Goal: Task Accomplishment & Management: Use online tool/utility

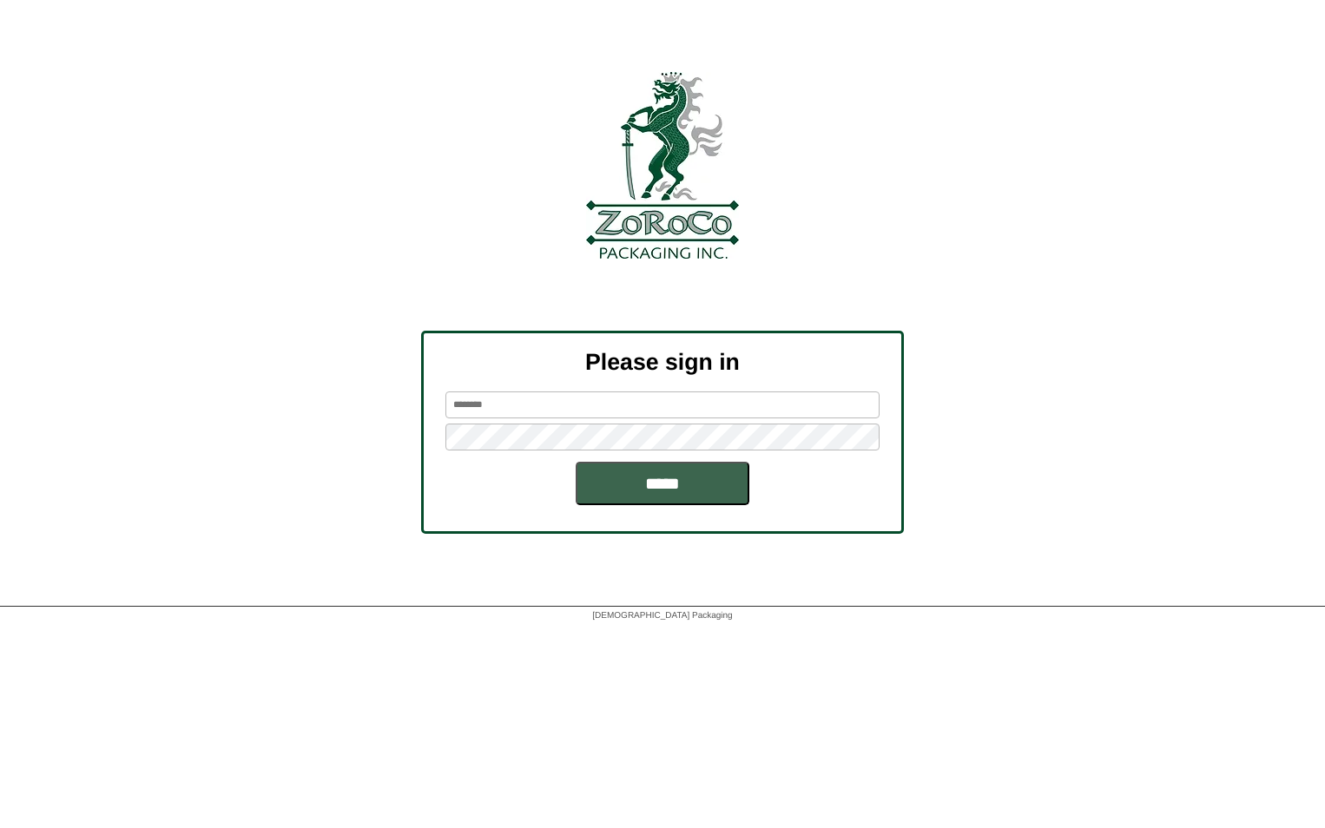
click at [597, 397] on input "text" at bounding box center [662, 404] width 434 height 27
type input "*********"
click at [575, 462] on input "*****" at bounding box center [662, 483] width 174 height 43
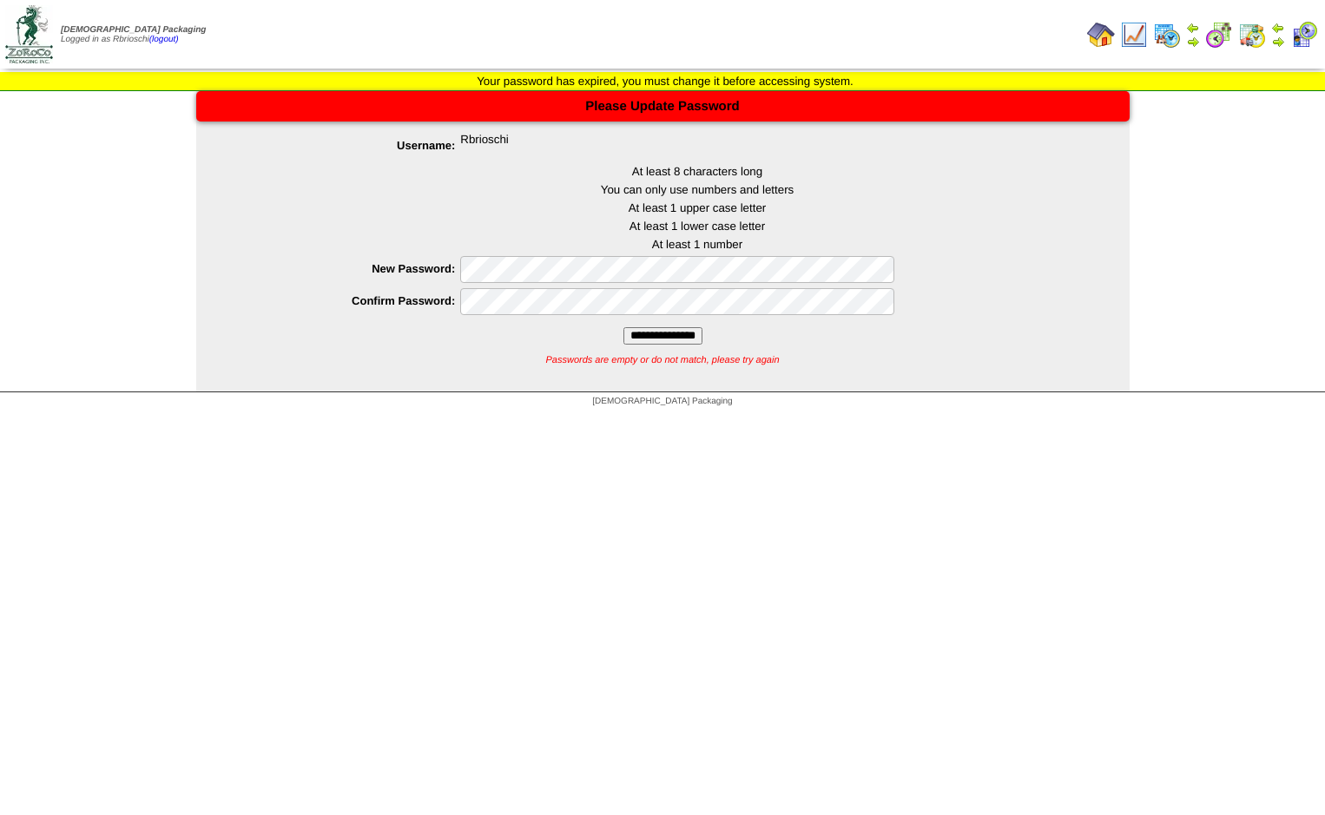
drag, startPoint x: 0, startPoint y: 0, endPoint x: 627, endPoint y: 486, distance: 793.1
click at [627, 416] on html "Zoroco Packaging Logged in as Rbrioschi (logout) Print All" at bounding box center [662, 208] width 1325 height 416
click at [623, 327] on input "**********" at bounding box center [662, 335] width 79 height 17
click at [638, 340] on input "**********" at bounding box center [662, 335] width 79 height 17
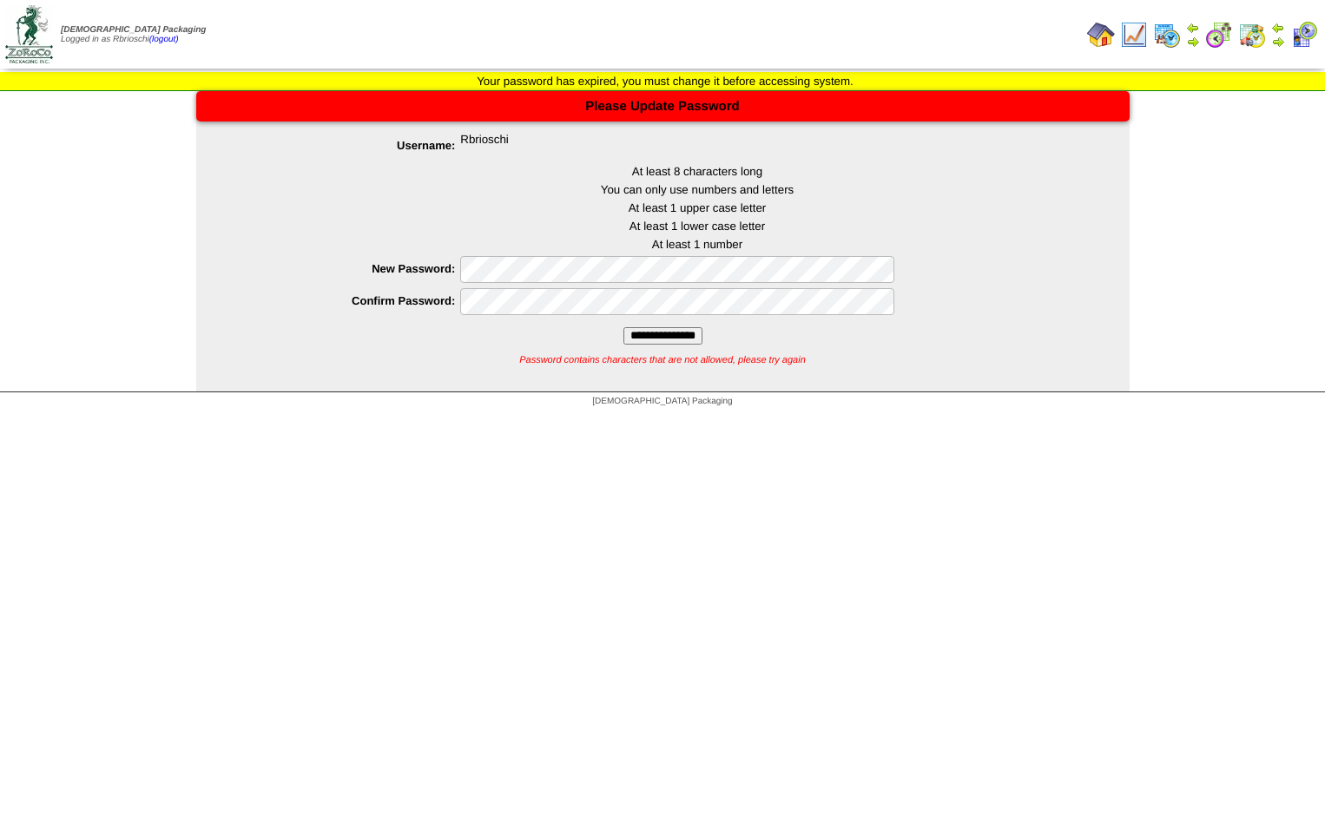
click at [623, 327] on input "**********" at bounding box center [662, 335] width 79 height 17
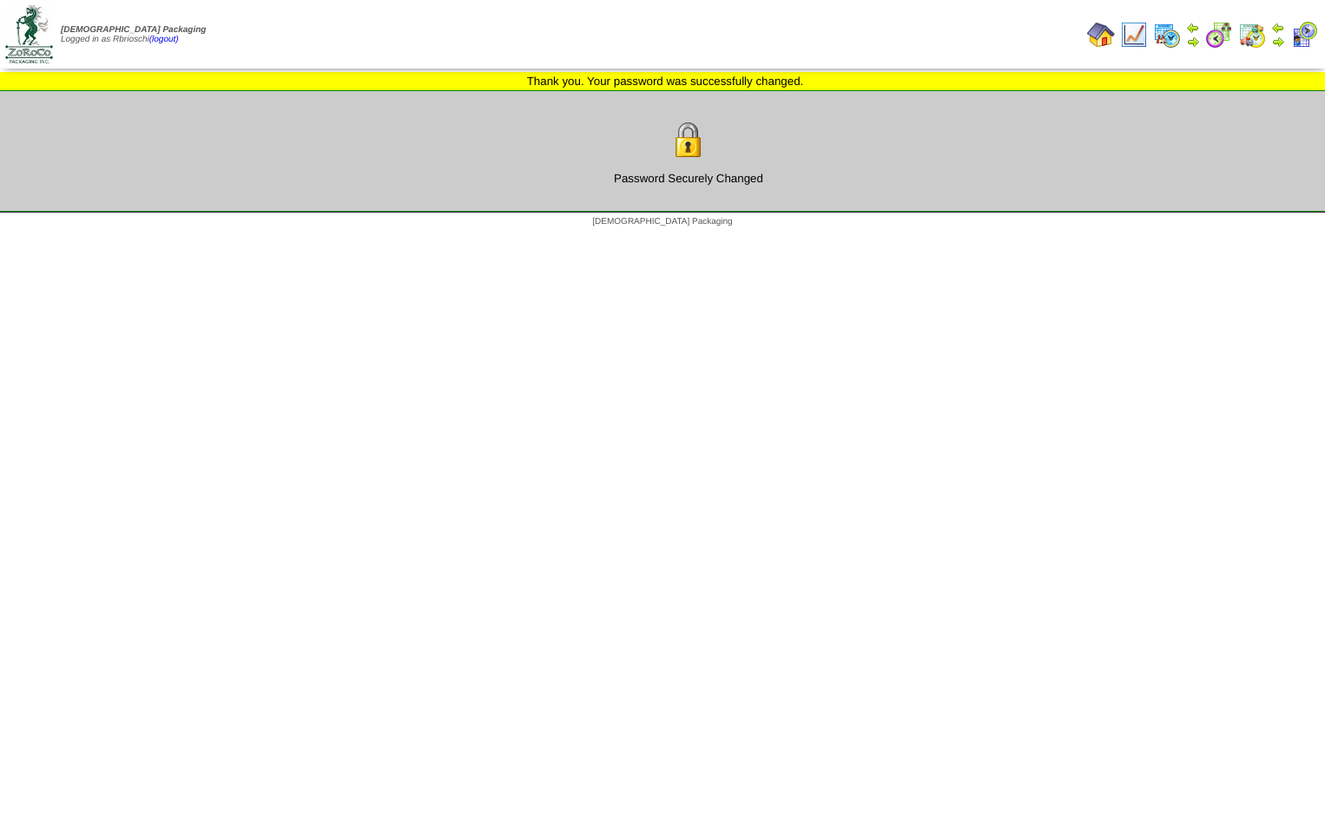
click at [910, 236] on html "Zoroco Packaging Logged in as Rbrioschi (logout) Print All" at bounding box center [662, 118] width 1325 height 236
click at [1103, 40] on img at bounding box center [1101, 35] width 28 height 28
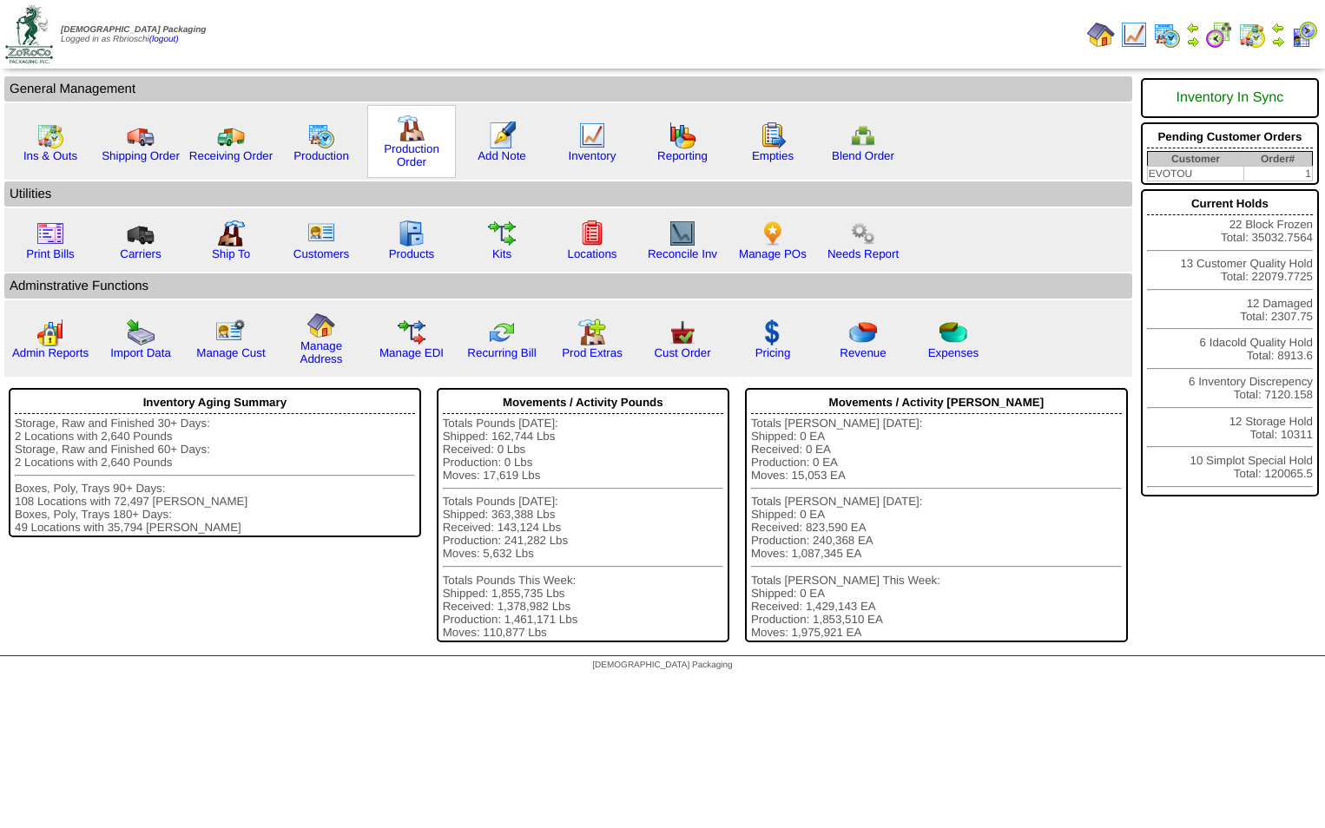
click at [402, 139] on img at bounding box center [412, 129] width 28 height 28
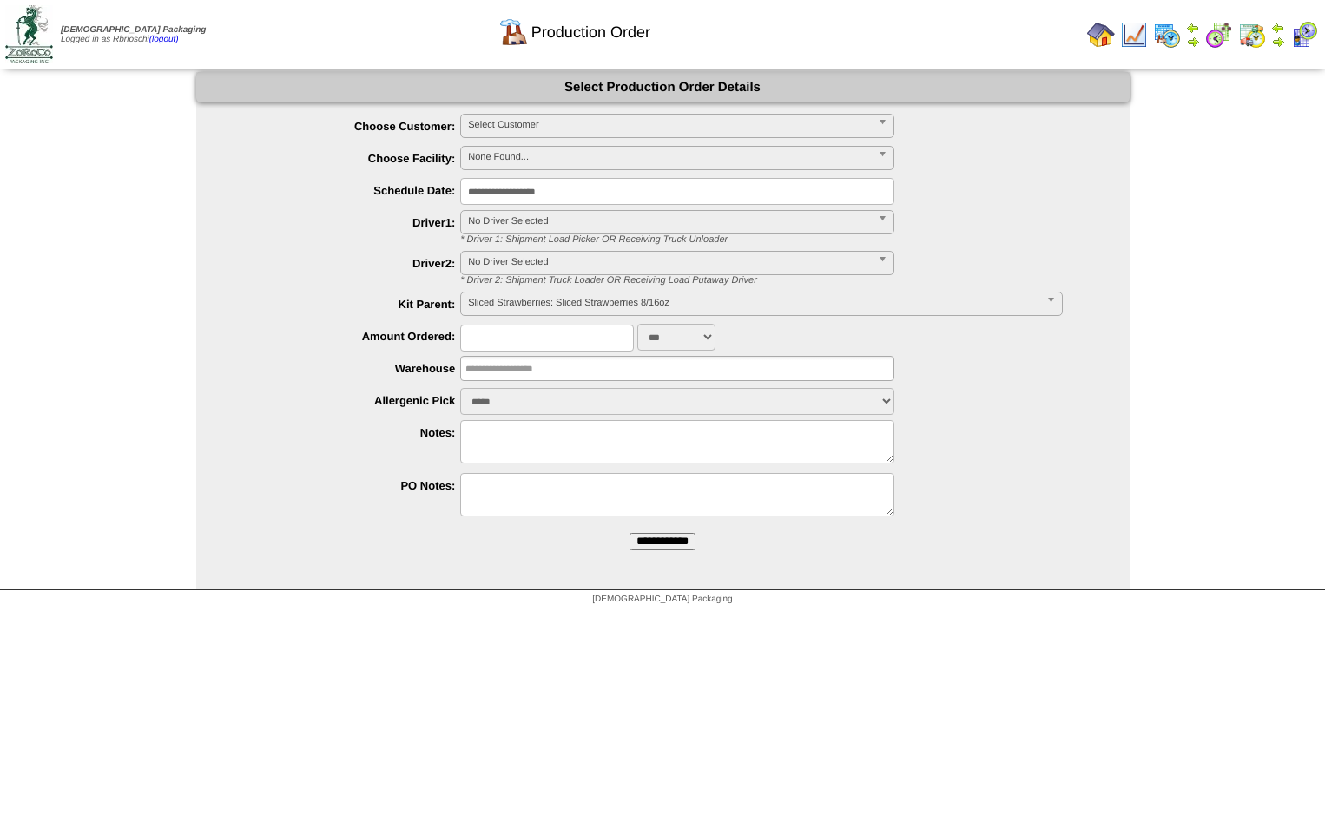
click at [492, 155] on span "None Found..." at bounding box center [669, 157] width 403 height 21
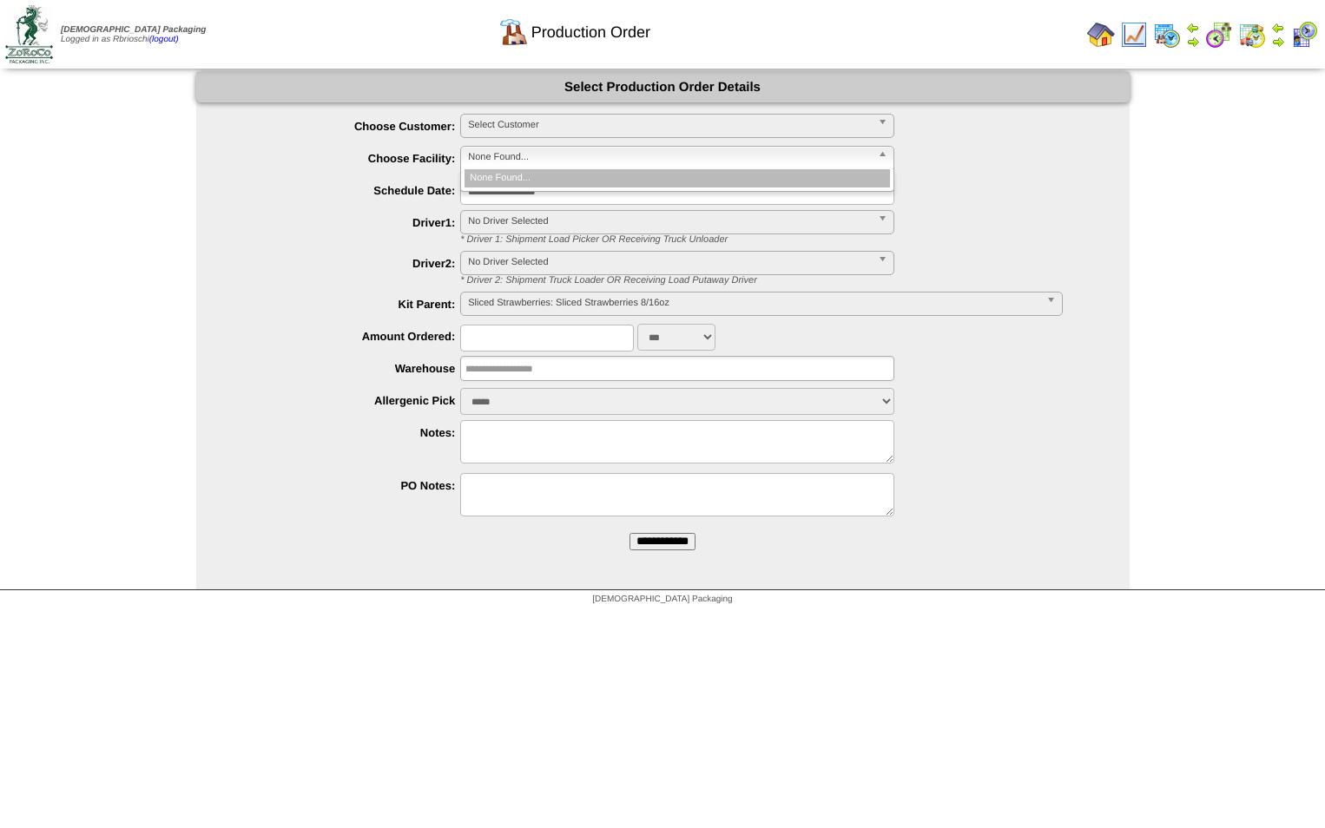
click at [570, 155] on span "None Found..." at bounding box center [669, 157] width 403 height 21
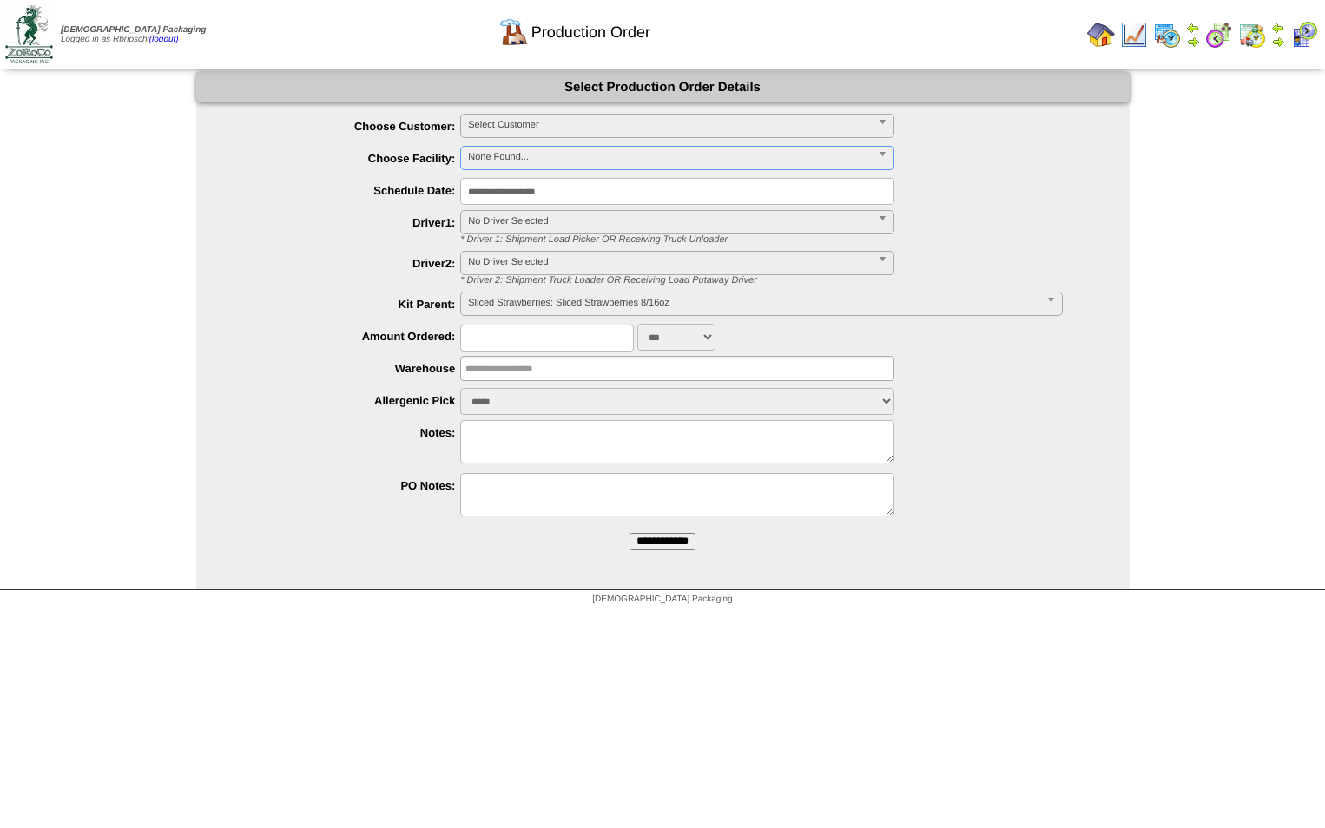
click at [592, 118] on span "Select Customer" at bounding box center [669, 125] width 403 height 21
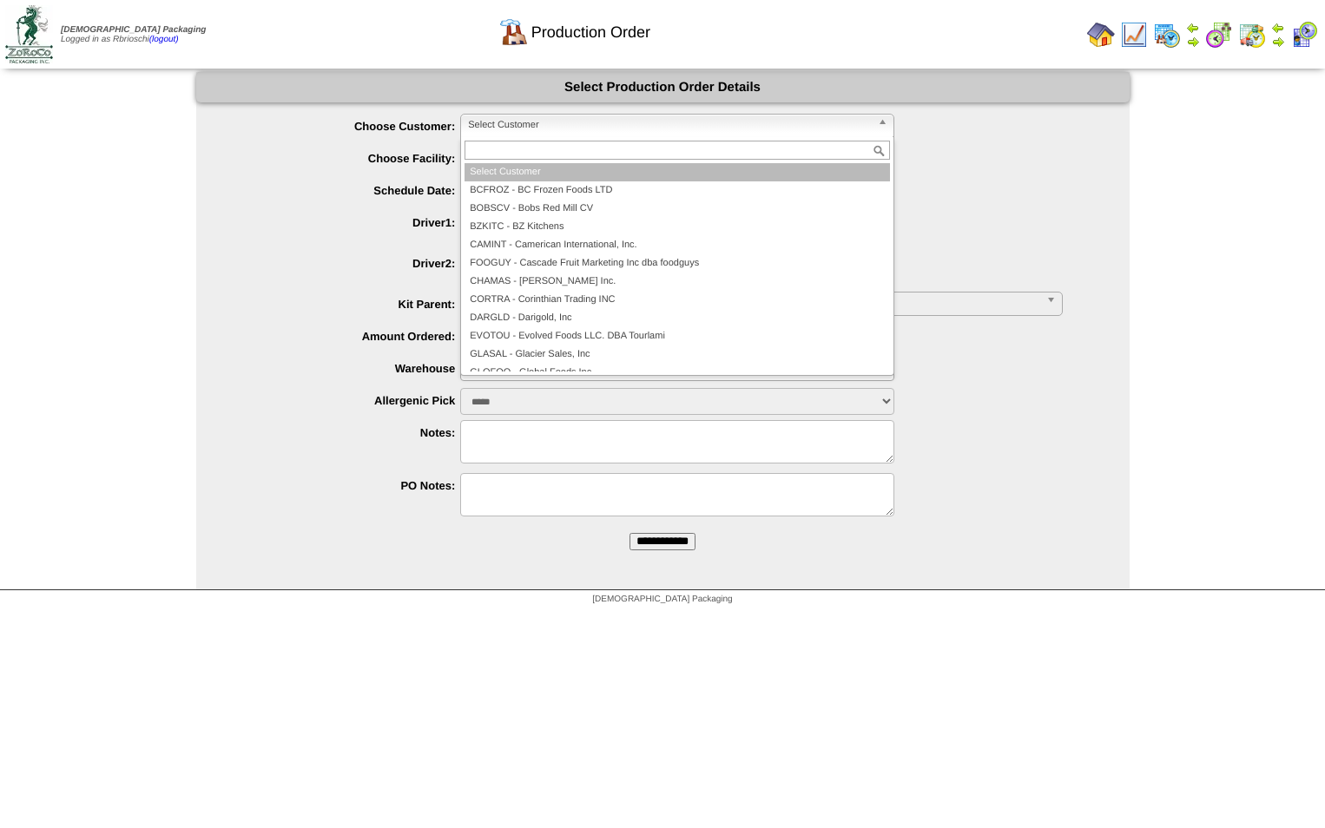
click at [592, 118] on span "Select Customer" at bounding box center [669, 125] width 403 height 21
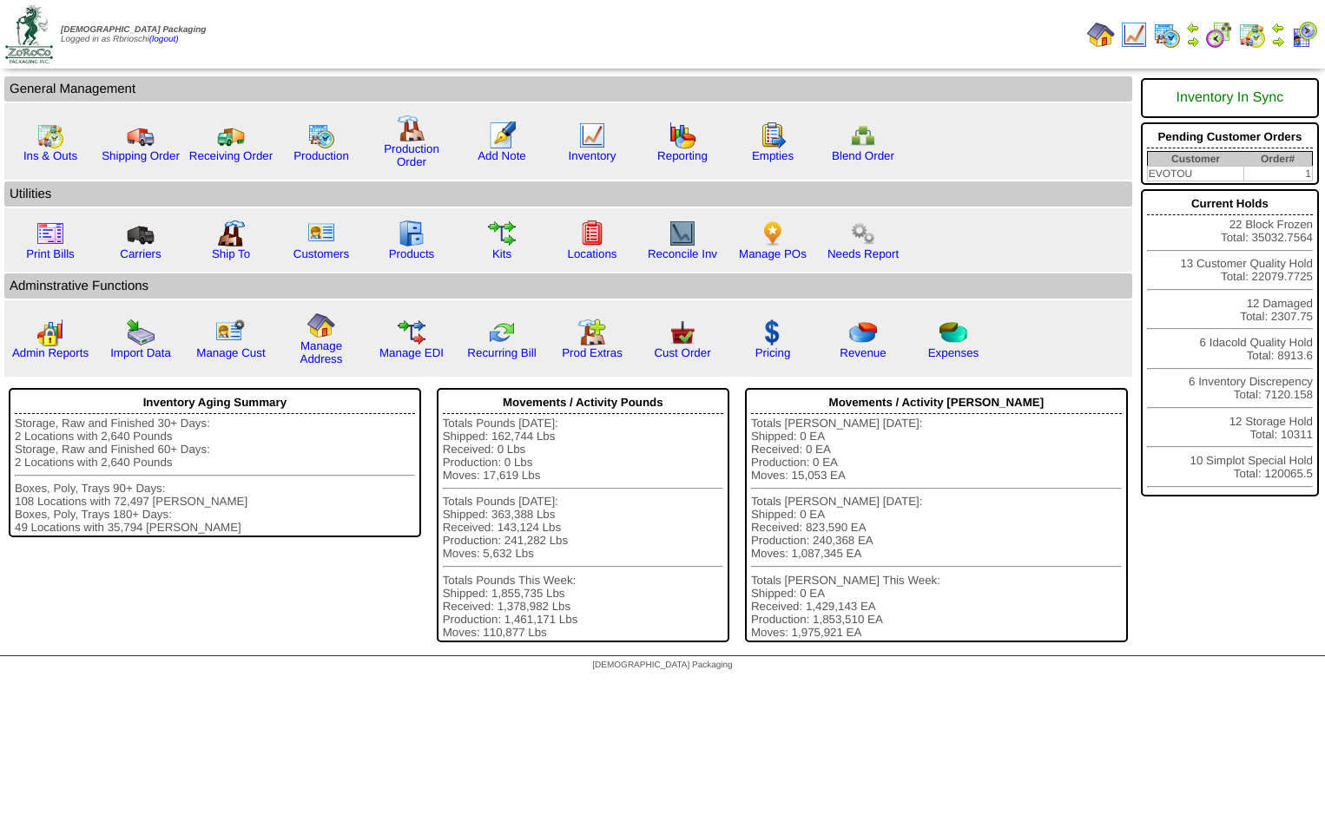
click at [1162, 37] on img at bounding box center [1167, 35] width 28 height 28
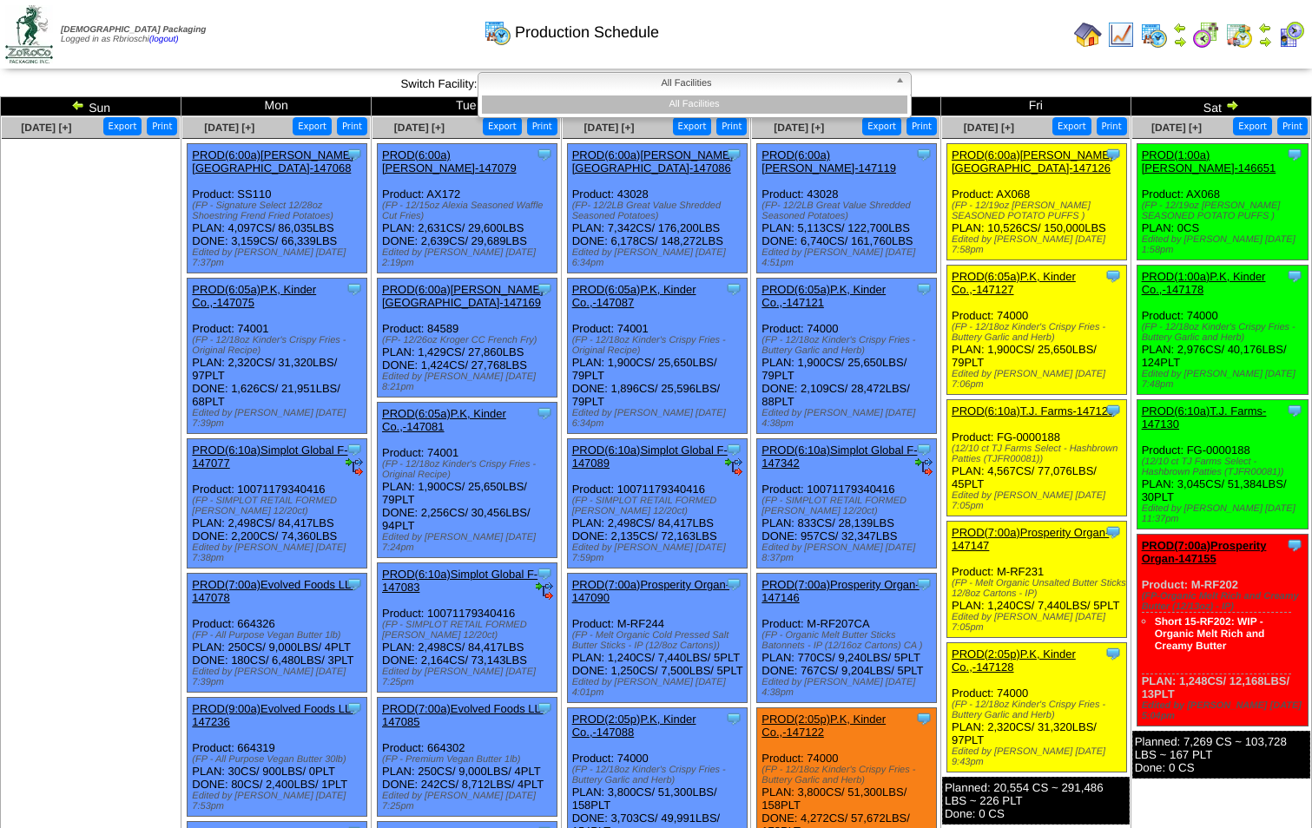
click at [715, 84] on span "All Facilities" at bounding box center [686, 83] width 403 height 21
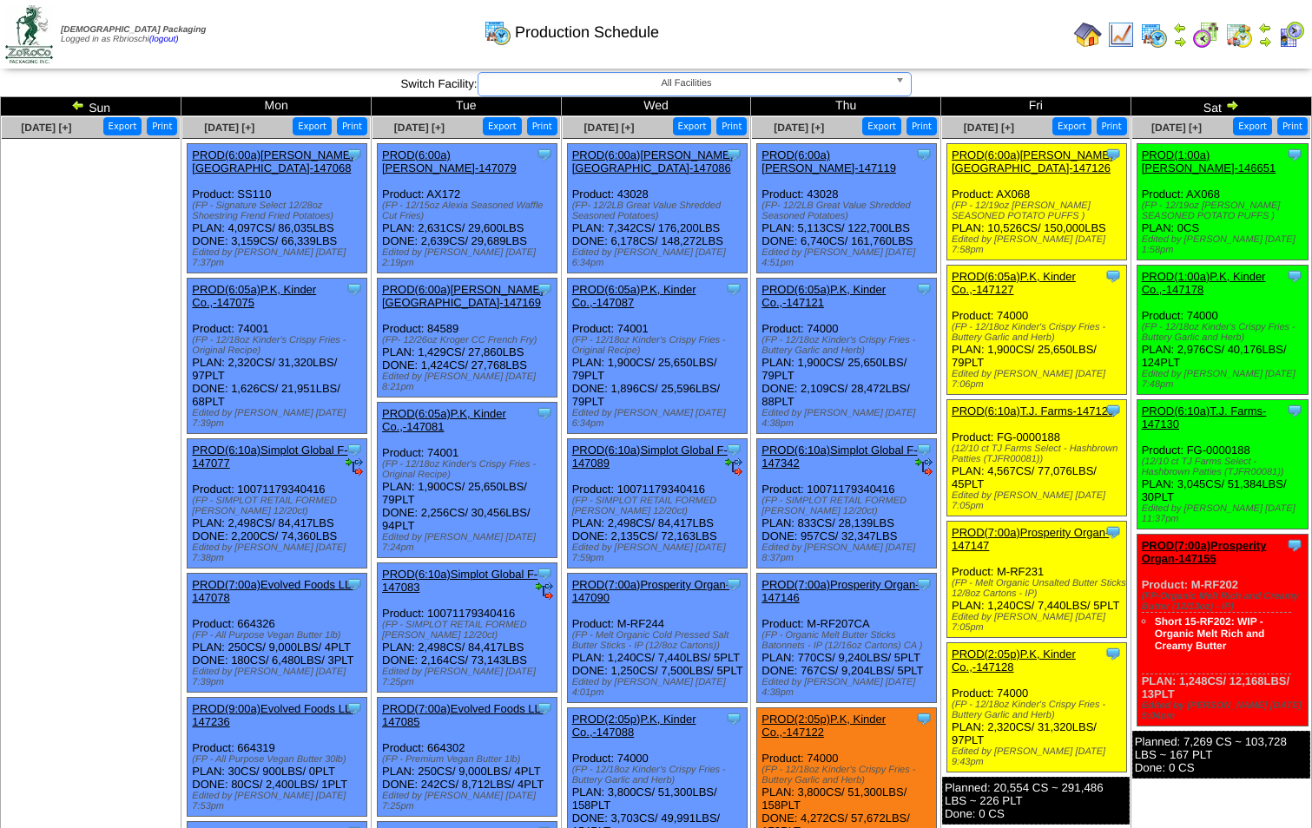
click at [771, 82] on span "All Facilities" at bounding box center [686, 83] width 403 height 21
click at [896, 82] on link "All Facilities" at bounding box center [694, 84] width 434 height 24
click at [896, 82] on b at bounding box center [903, 84] width 16 height 23
click at [1230, 106] on img at bounding box center [1232, 105] width 14 height 14
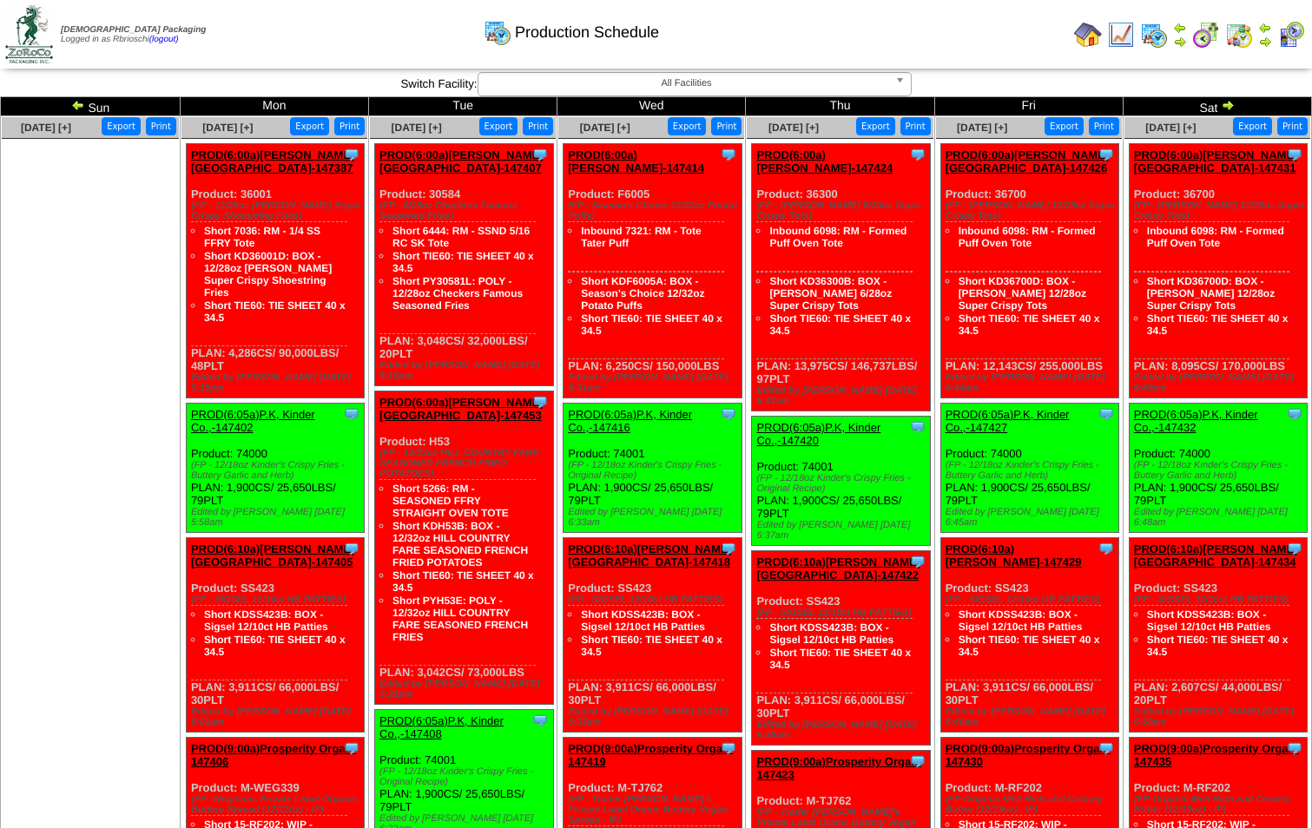
click at [1230, 106] on img at bounding box center [1227, 105] width 14 height 14
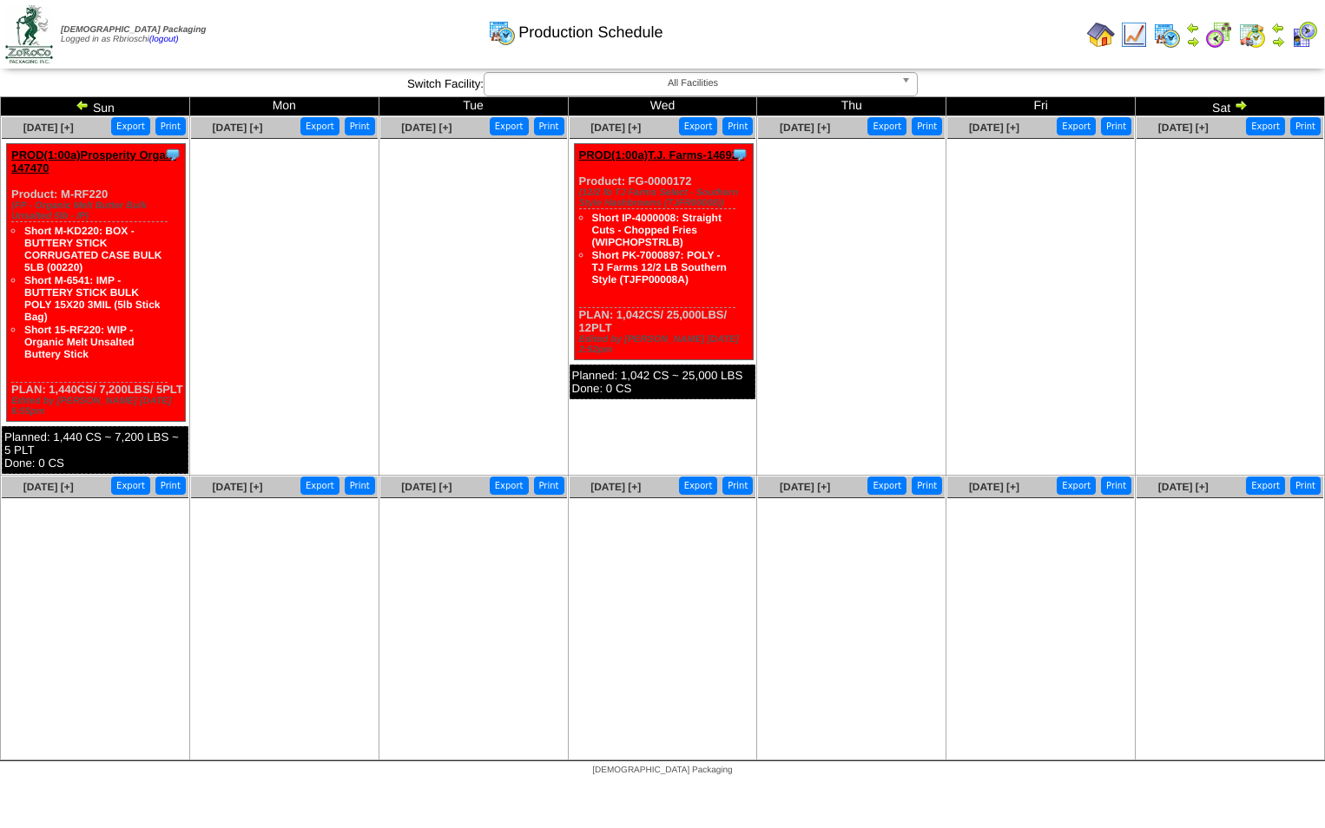
click at [1240, 105] on img at bounding box center [1240, 105] width 14 height 14
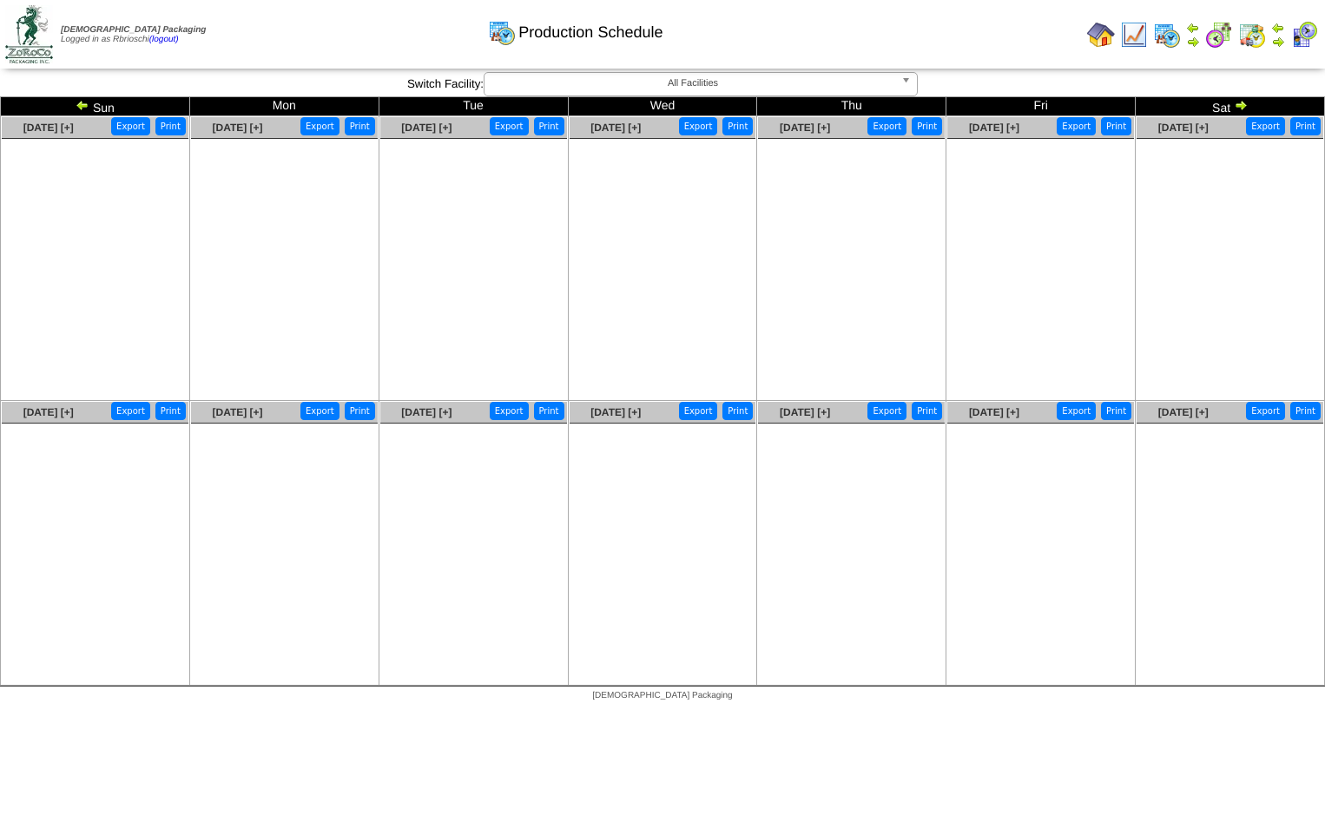
click at [1240, 104] on img at bounding box center [1240, 105] width 14 height 14
click at [81, 108] on img at bounding box center [83, 105] width 14 height 14
click at [81, 106] on img at bounding box center [83, 105] width 14 height 14
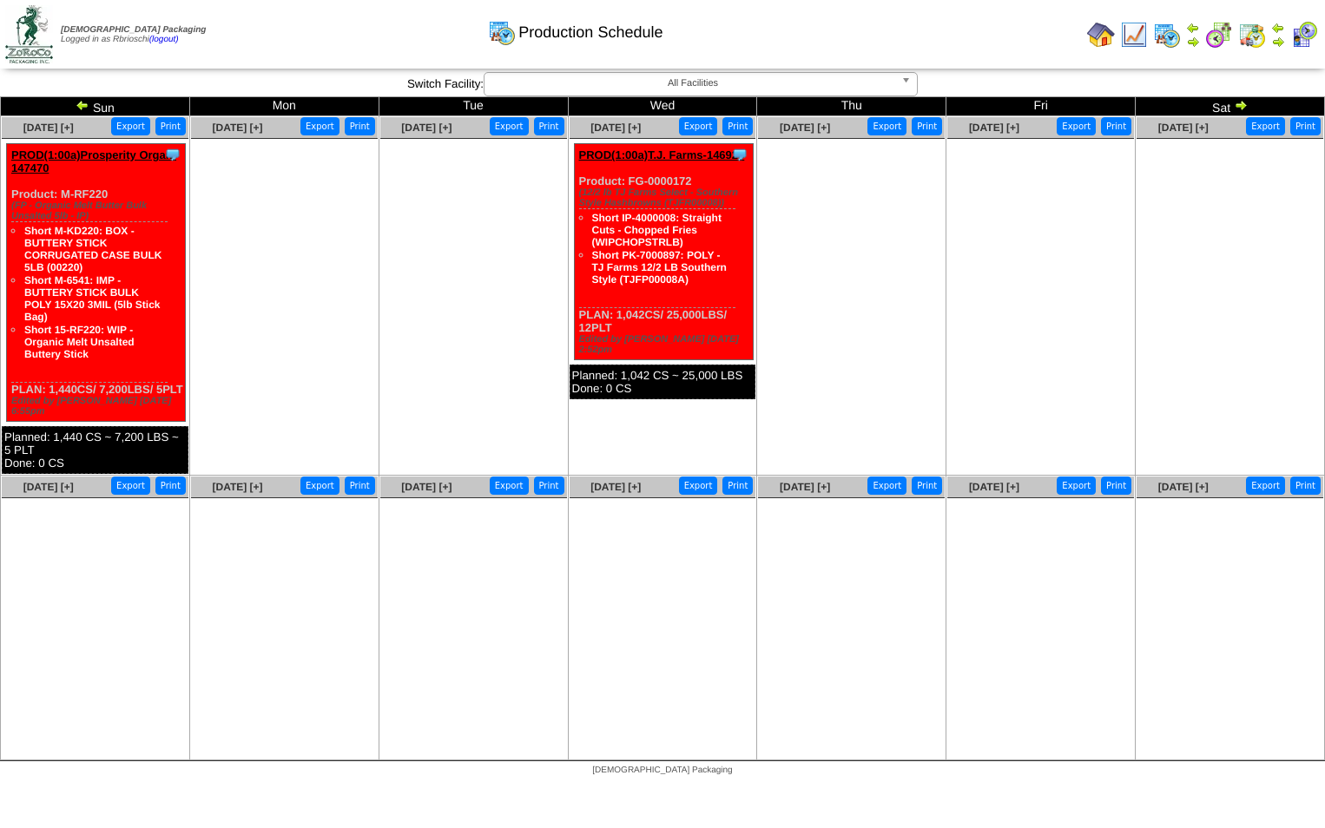
click at [76, 106] on img at bounding box center [83, 105] width 14 height 14
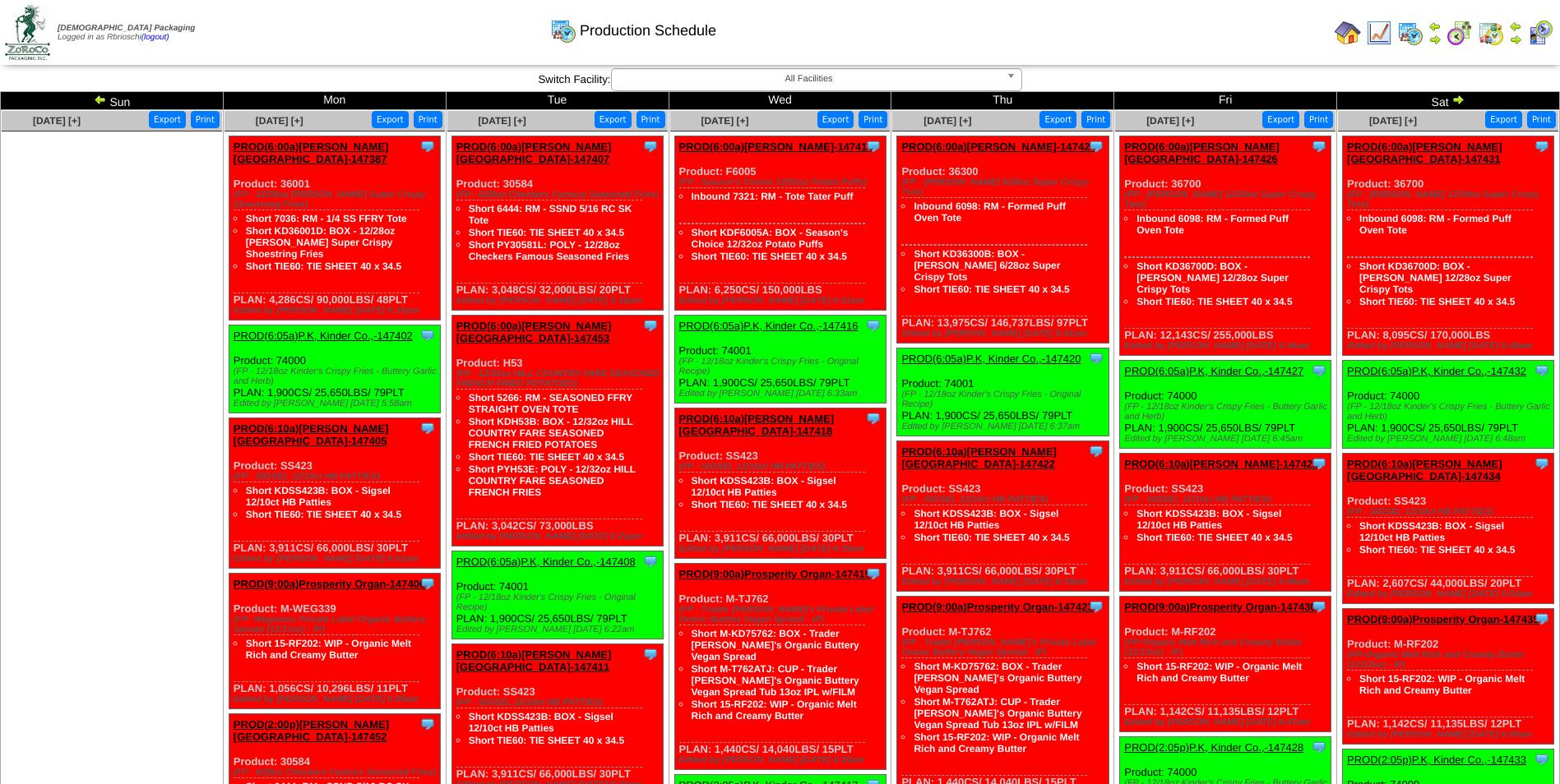
click at [1254, 30] on img at bounding box center [1348, 33] width 27 height 27
